Goal: Find specific page/section: Find specific page/section

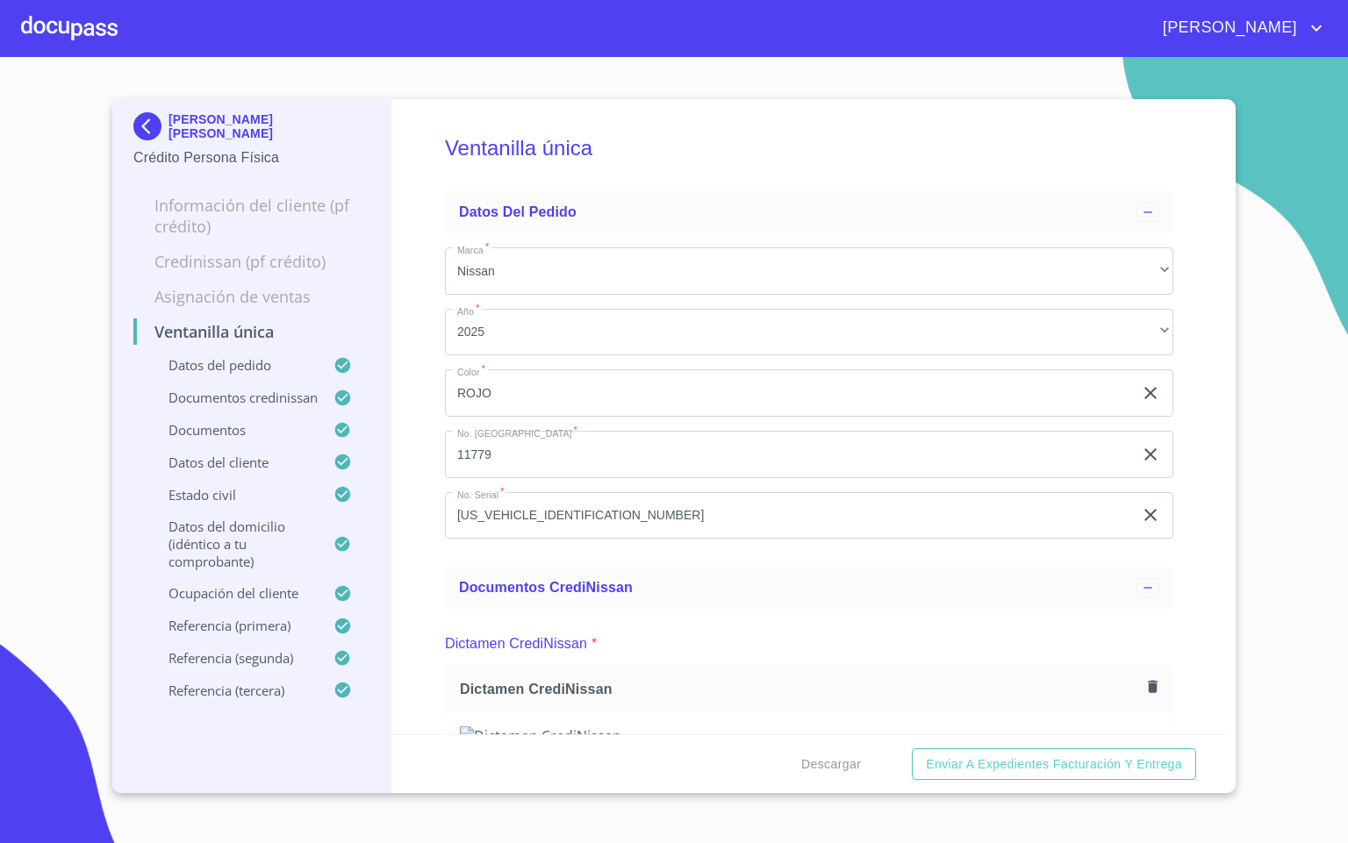
click at [13, 32] on div "[PERSON_NAME]" at bounding box center [674, 28] width 1348 height 56
click at [88, 11] on div at bounding box center [69, 28] width 97 height 56
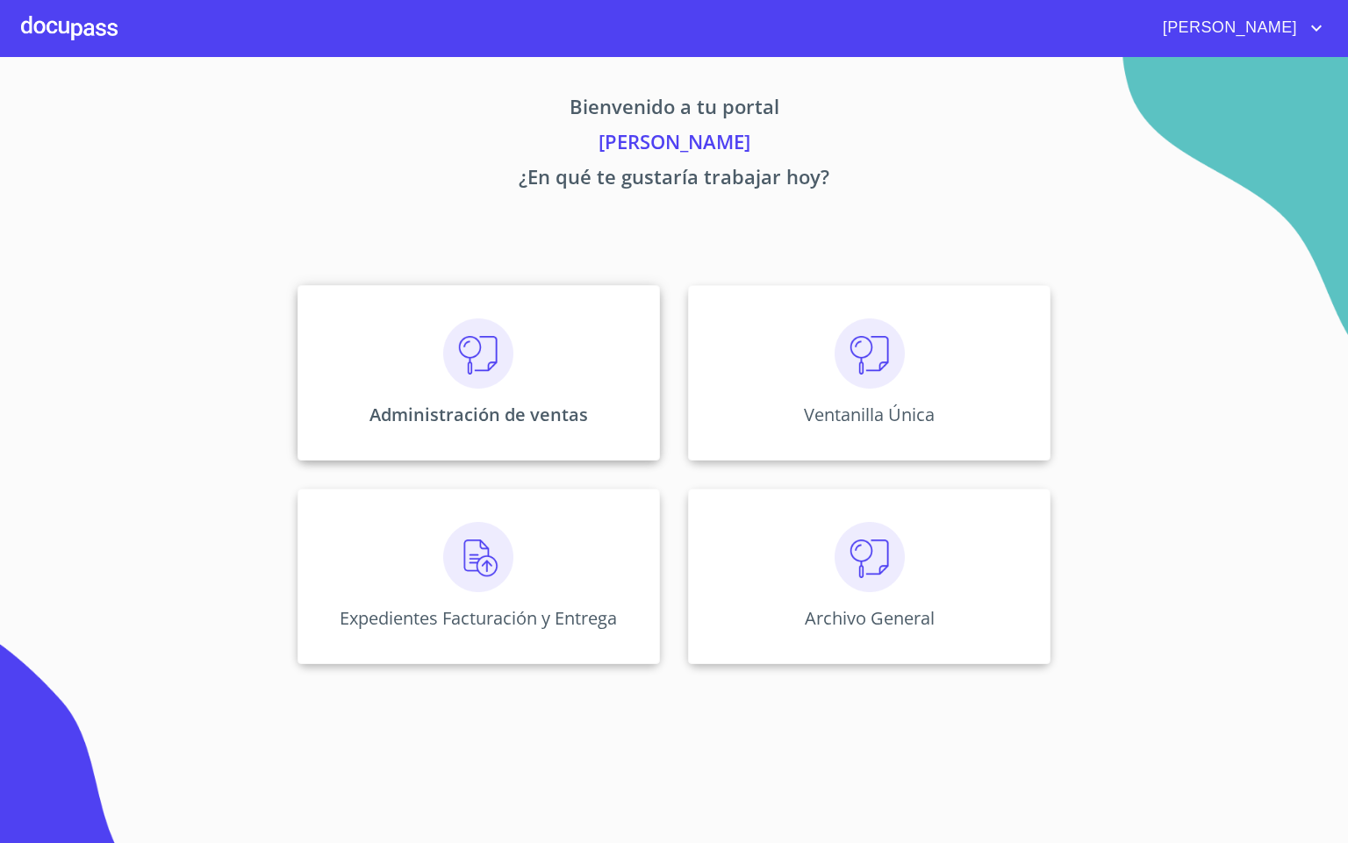
click at [540, 346] on div "Administración de ventas" at bounding box center [478, 373] width 362 height 176
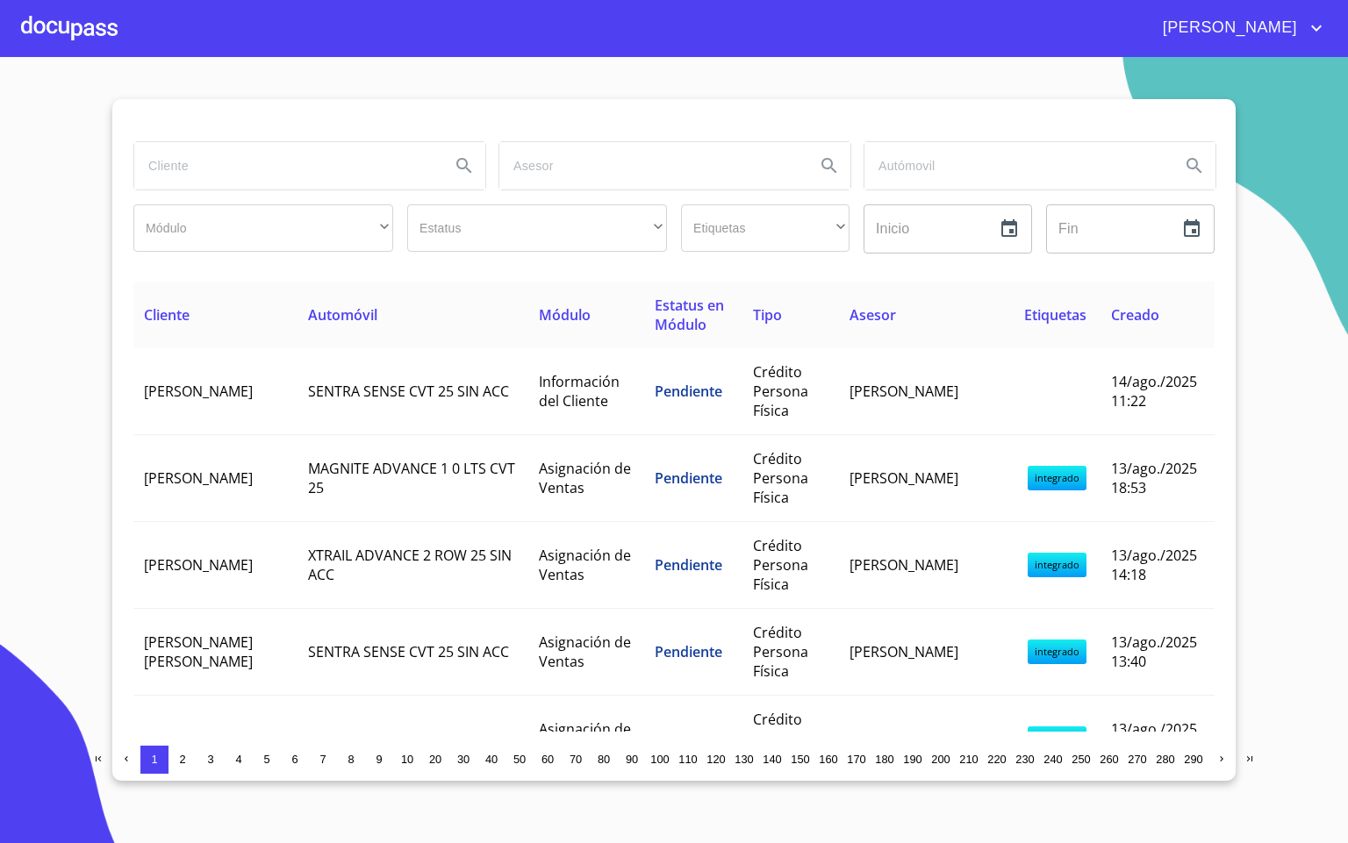
click at [276, 151] on input "search" at bounding box center [285, 165] width 302 height 47
type input "MEGAMOT"
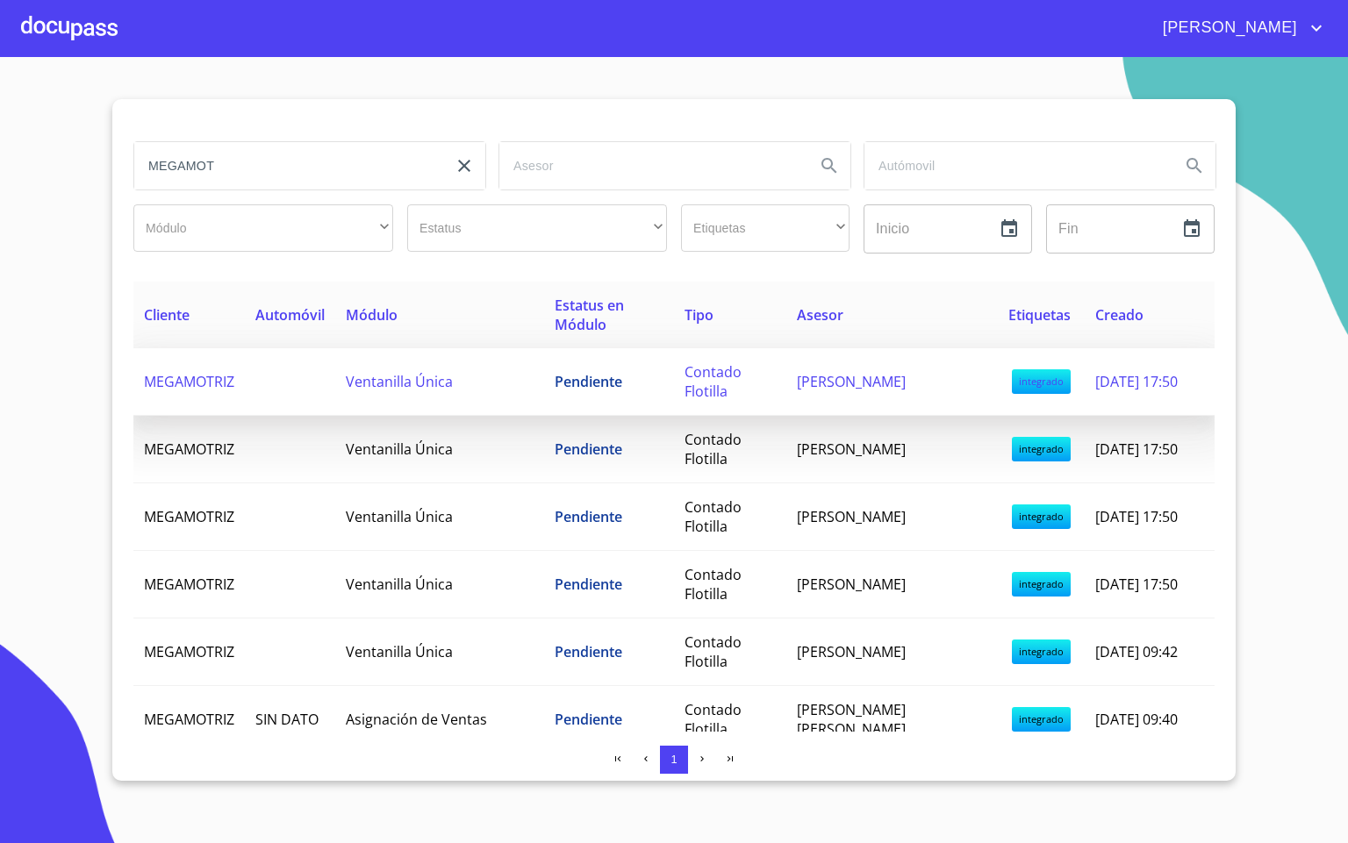
click at [541, 383] on td "Ventanilla Única" at bounding box center [439, 382] width 209 height 68
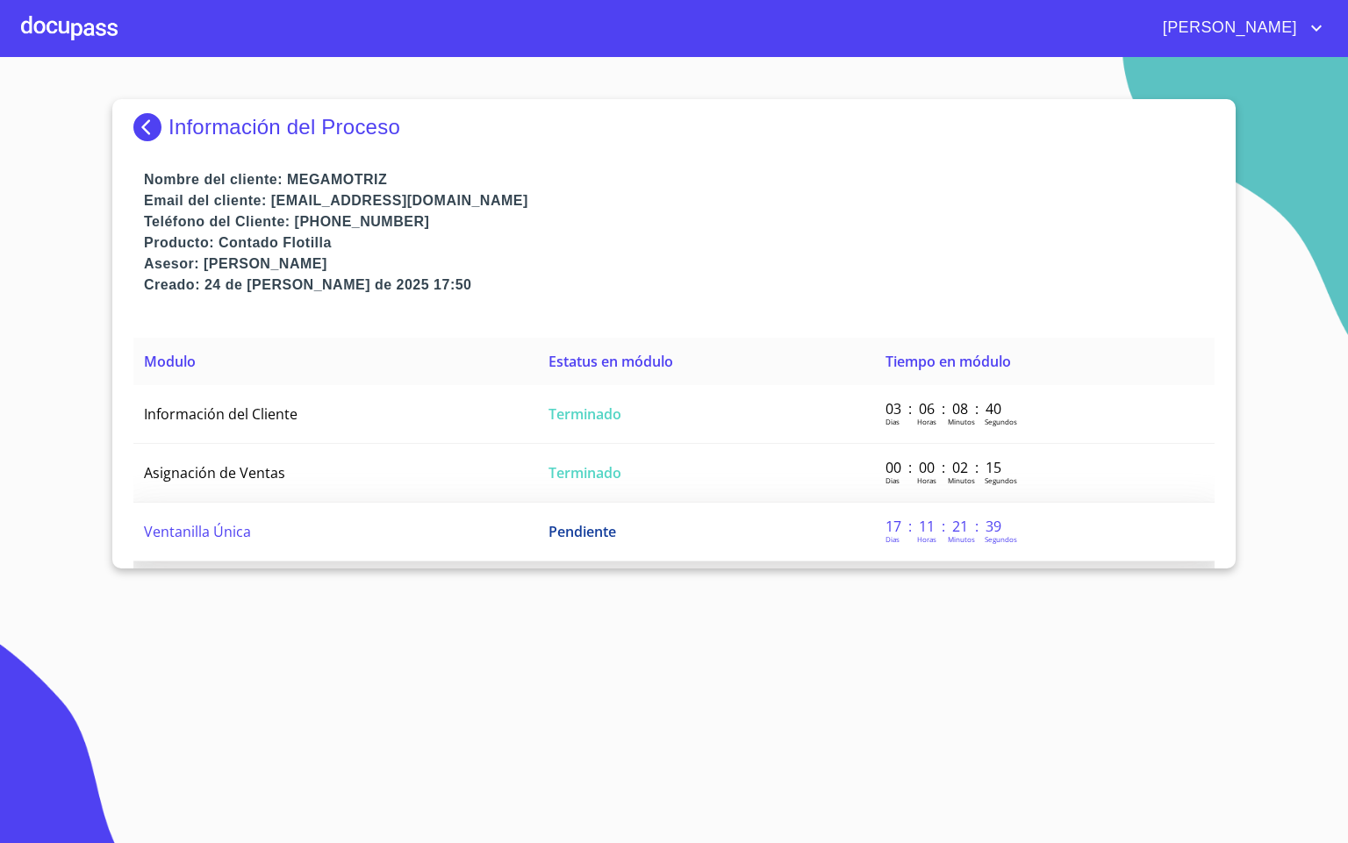
click at [416, 541] on td "Ventanilla Única" at bounding box center [335, 532] width 405 height 59
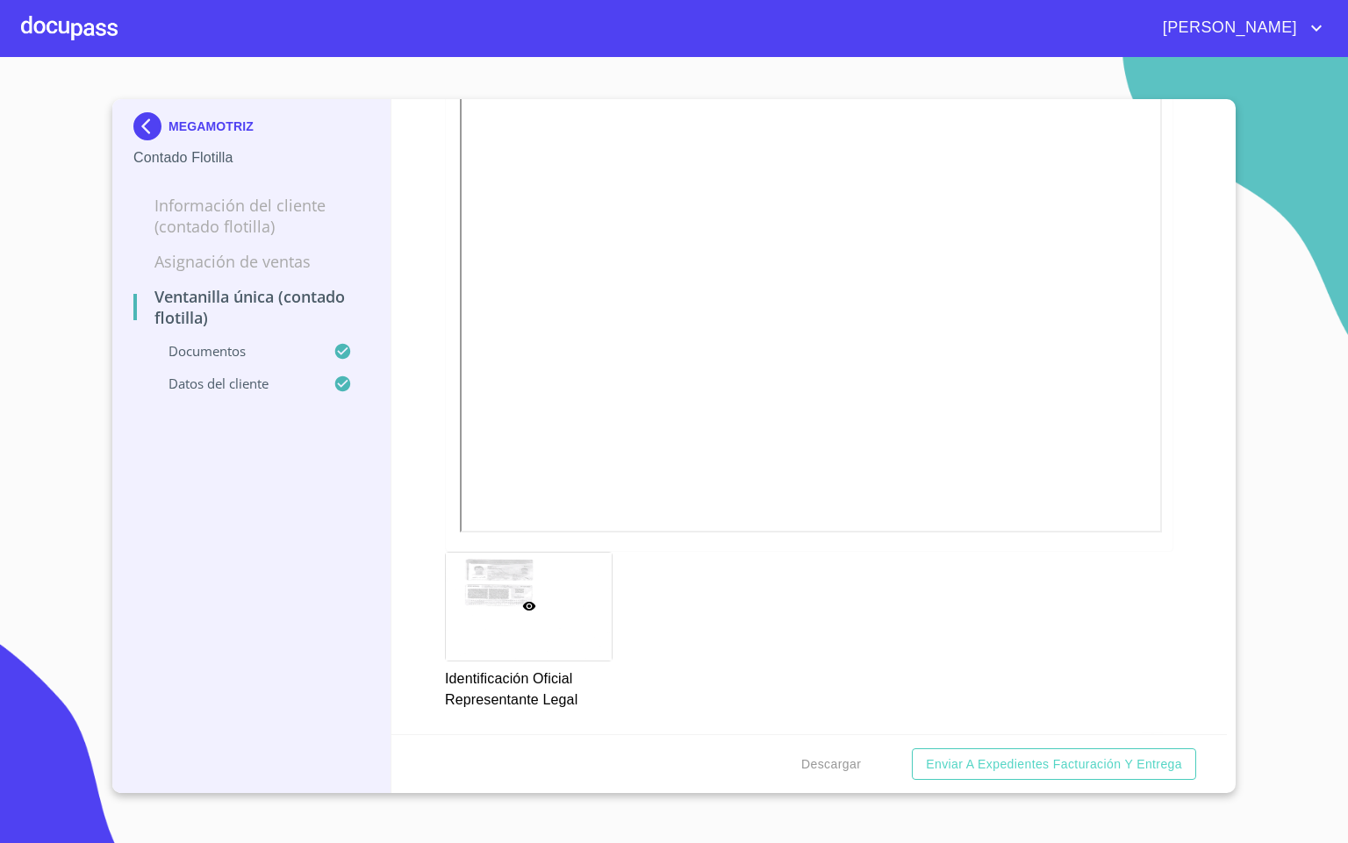
scroll to position [263, 0]
